Goal: Check status: Check status

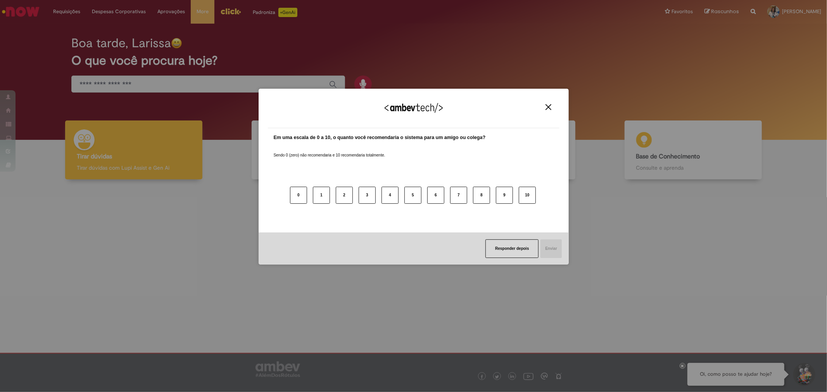
click at [549, 108] on img "Close" at bounding box center [549, 107] width 6 height 6
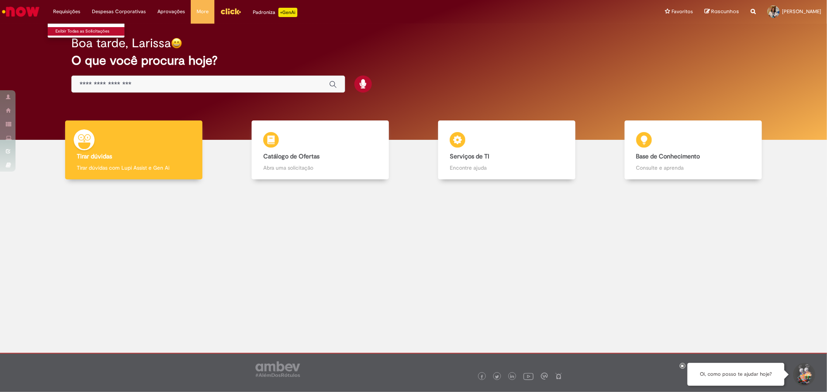
click at [66, 31] on link "Exibir Todas as Solicitações" at bounding box center [90, 31] width 85 height 9
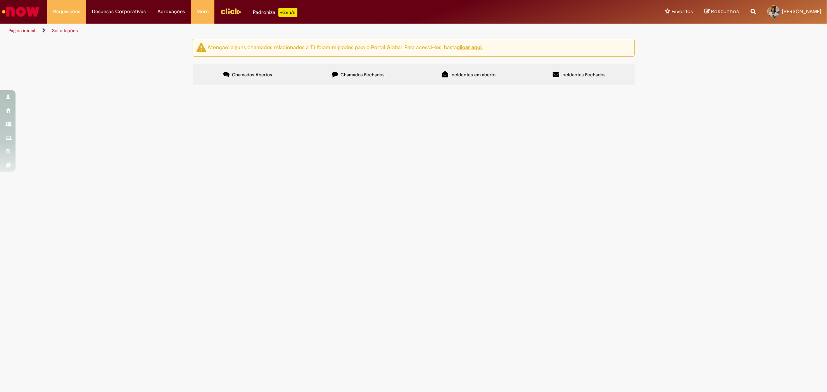
click at [223, 10] on img "Menu Cabeçalho" at bounding box center [230, 11] width 21 height 12
click at [373, 74] on span "Chamados Fechados" at bounding box center [362, 75] width 44 height 6
click at [0, 0] on span "Gostaria de ajustar o 2º período das férias, não estou conseguindo pelo click, …" at bounding box center [0, 0] width 0 height 0
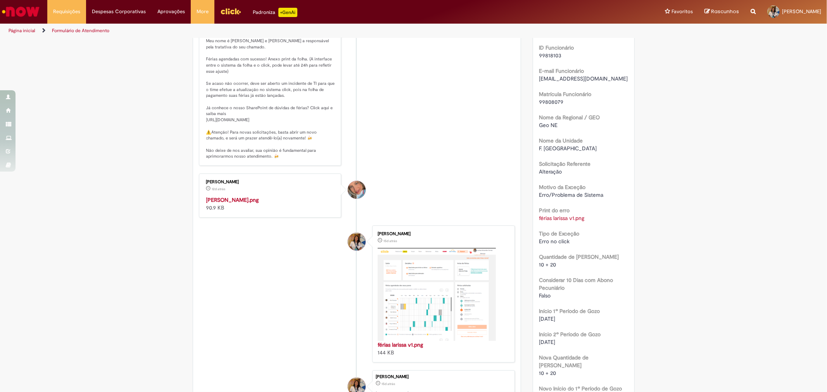
scroll to position [217, 0]
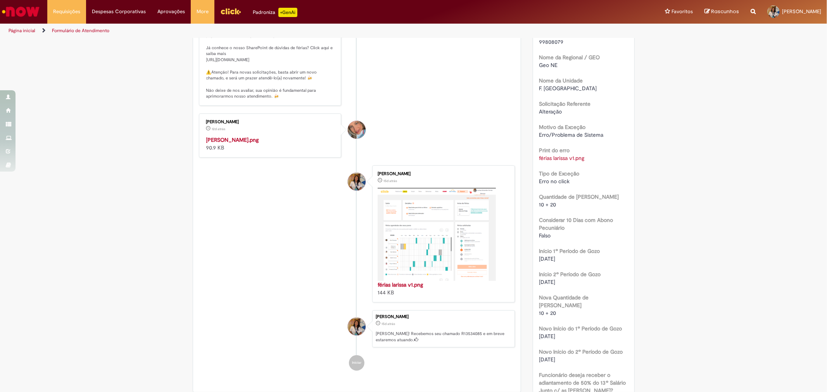
click at [233, 136] on img "Histórico de tíquete" at bounding box center [270, 136] width 129 height 0
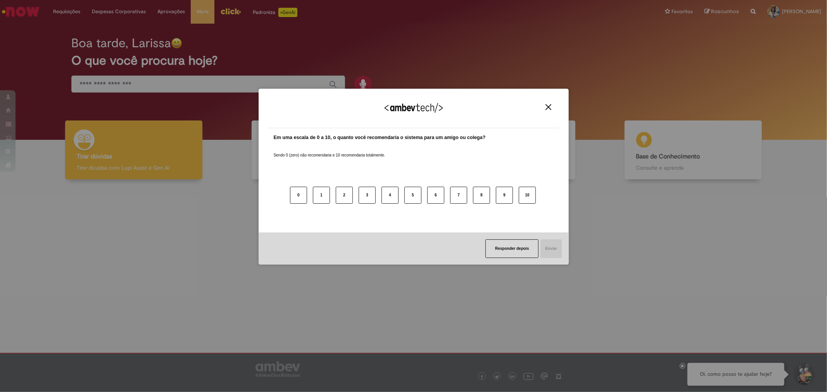
click at [547, 108] on img "Close" at bounding box center [549, 107] width 6 height 6
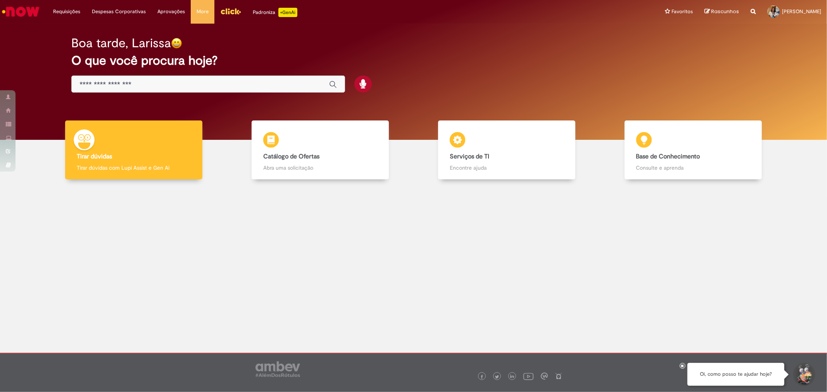
click at [230, 7] on img "Menu Cabeçalho" at bounding box center [230, 11] width 21 height 12
